Goal: Check status: Check status

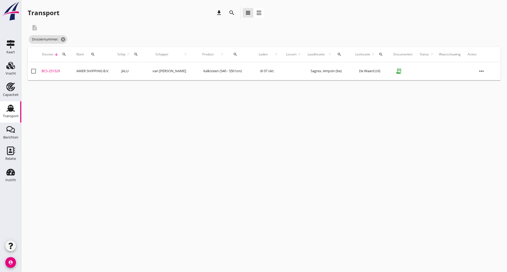
click at [97, 70] on td "AMER SHIPPING B.V." at bounding box center [94, 71] width 41 height 18
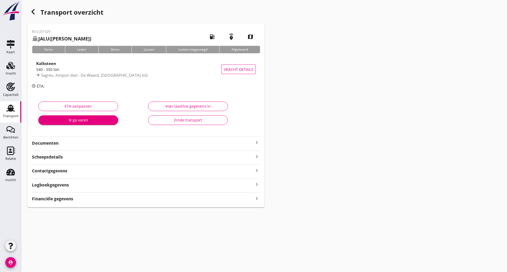
click at [188, 118] on div "Einde transport" at bounding box center [188, 120] width 71 height 6
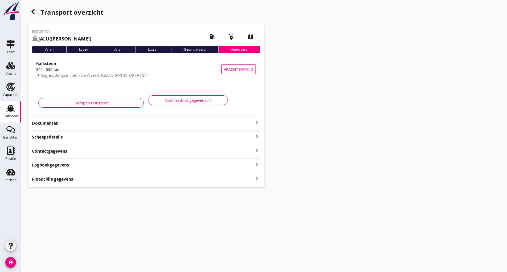
click at [35, 13] on icon "button" at bounding box center [33, 12] width 6 height 6
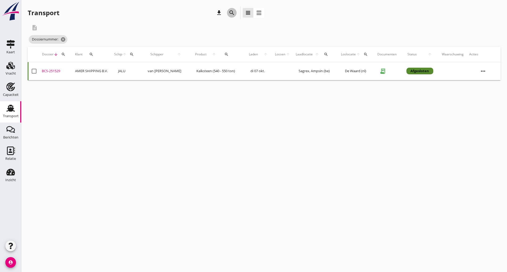
drag, startPoint x: 230, startPoint y: 12, endPoint x: 230, endPoint y: 15, distance: 3.8
click at [230, 13] on icon "search" at bounding box center [232, 13] width 6 height 6
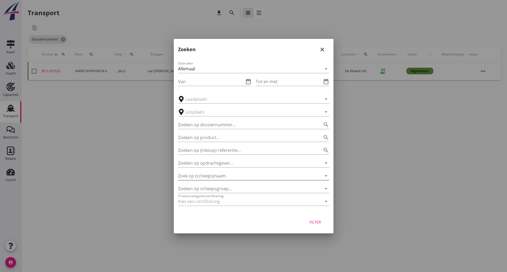
click at [212, 175] on input "Zoek op (scheeps)naam" at bounding box center [246, 175] width 136 height 9
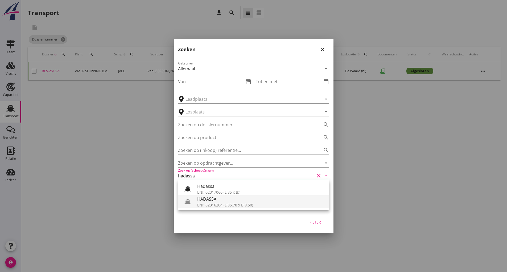
click at [215, 202] on div "HADASSA" at bounding box center [261, 199] width 128 height 6
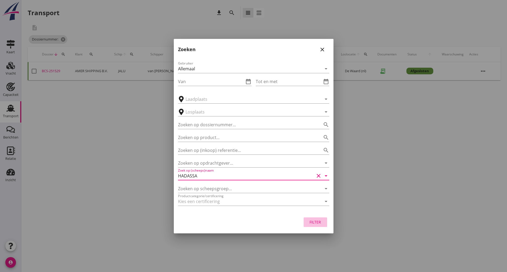
click at [314, 226] on button "Filter" at bounding box center [315, 222] width 23 height 10
type input "HADASSA"
